Goal: Information Seeking & Learning: Learn about a topic

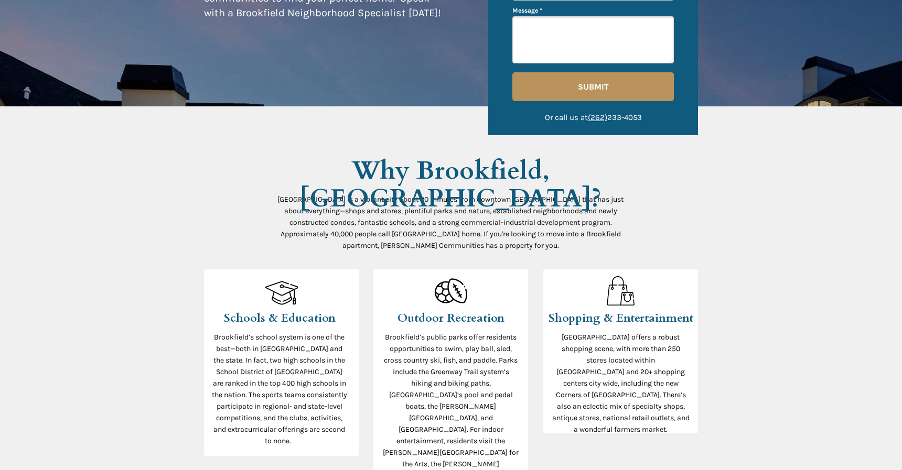
scroll to position [367, 0]
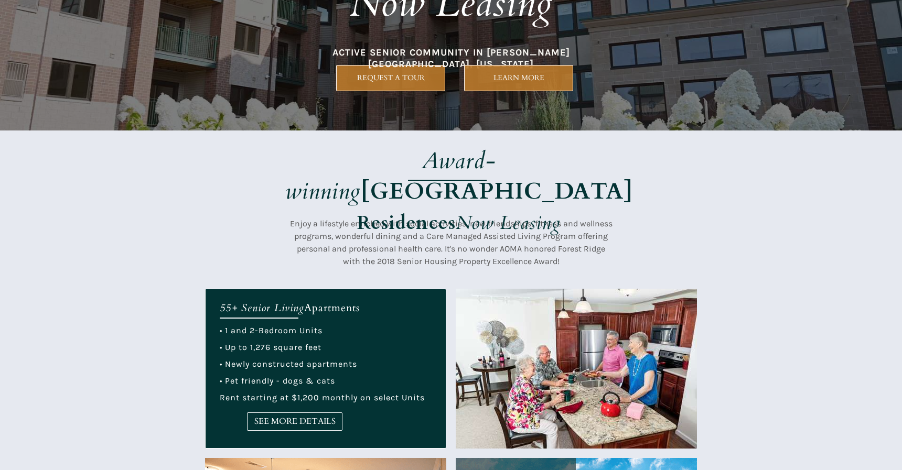
scroll to position [157, 0]
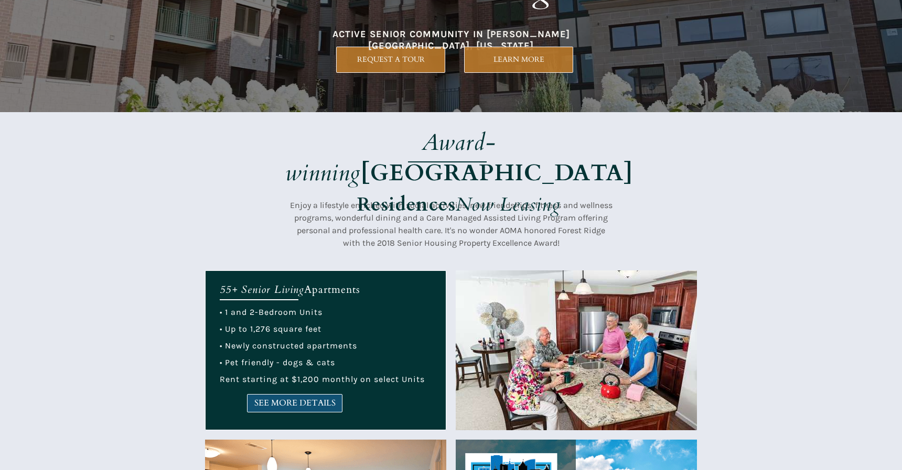
click at [304, 406] on span "SEE MORE DETAILS" at bounding box center [295, 404] width 94 height 10
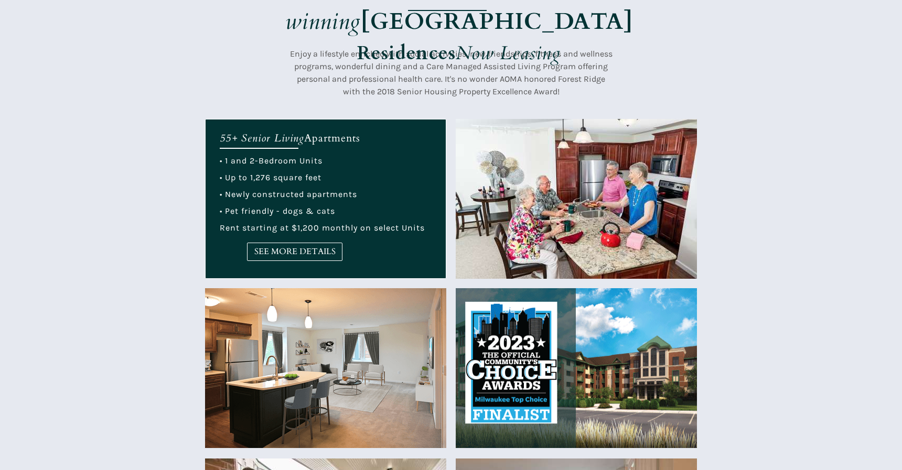
scroll to position [239, 0]
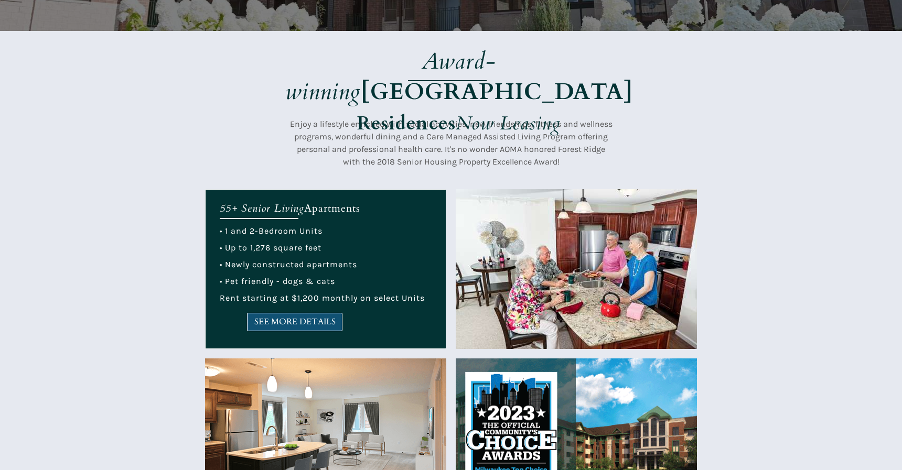
click at [287, 320] on span "SEE MORE DETAILS" at bounding box center [295, 322] width 94 height 10
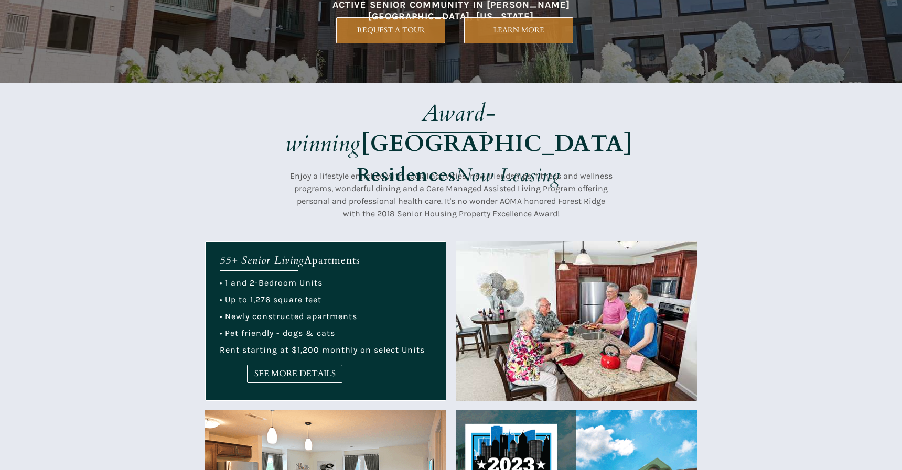
scroll to position [186, 0]
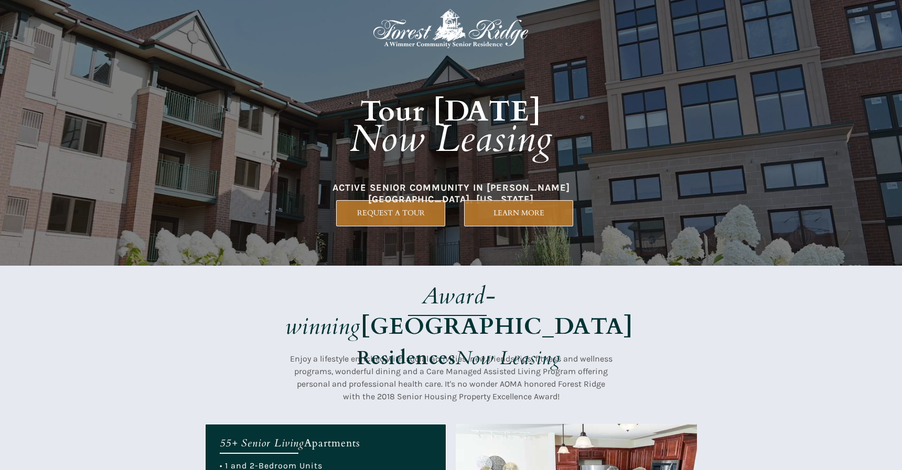
scroll to position [0, 0]
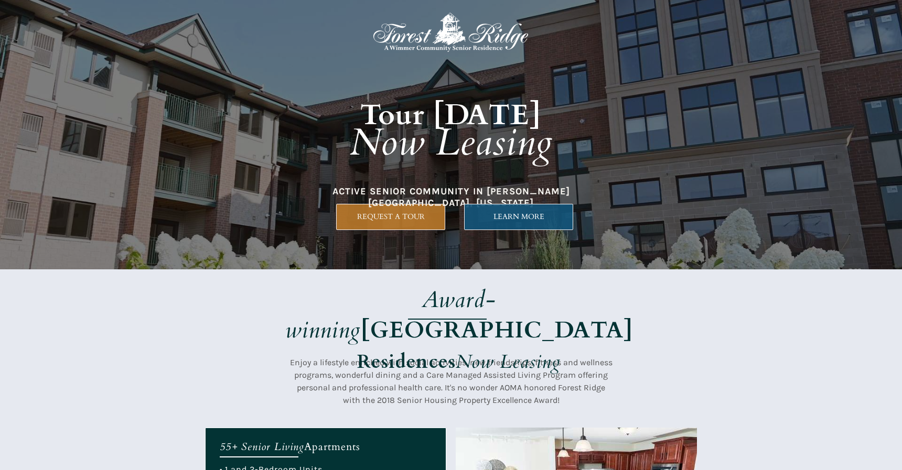
click at [514, 217] on span "LEARN MORE" at bounding box center [519, 216] width 108 height 9
